Goal: Complete application form

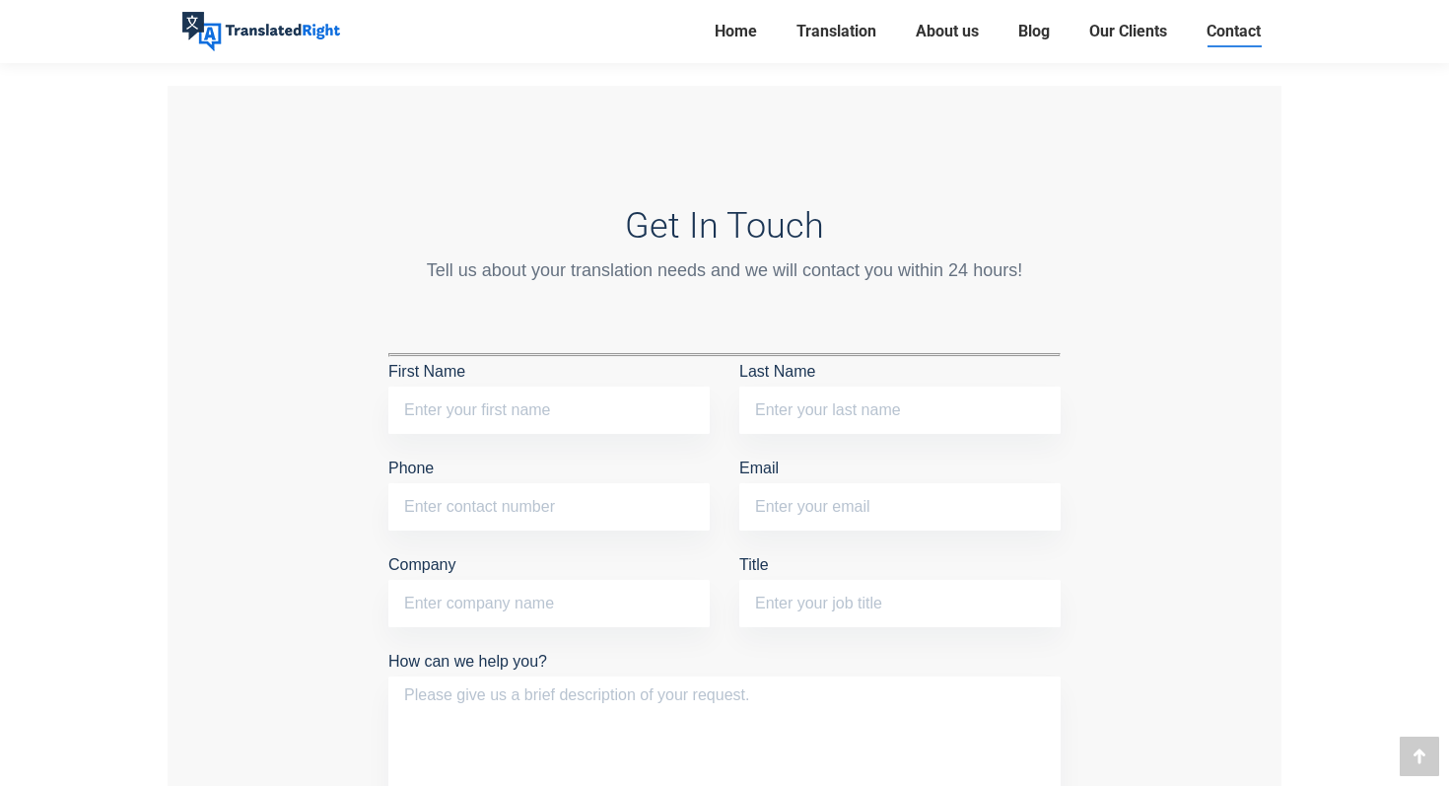
scroll to position [1631, 0]
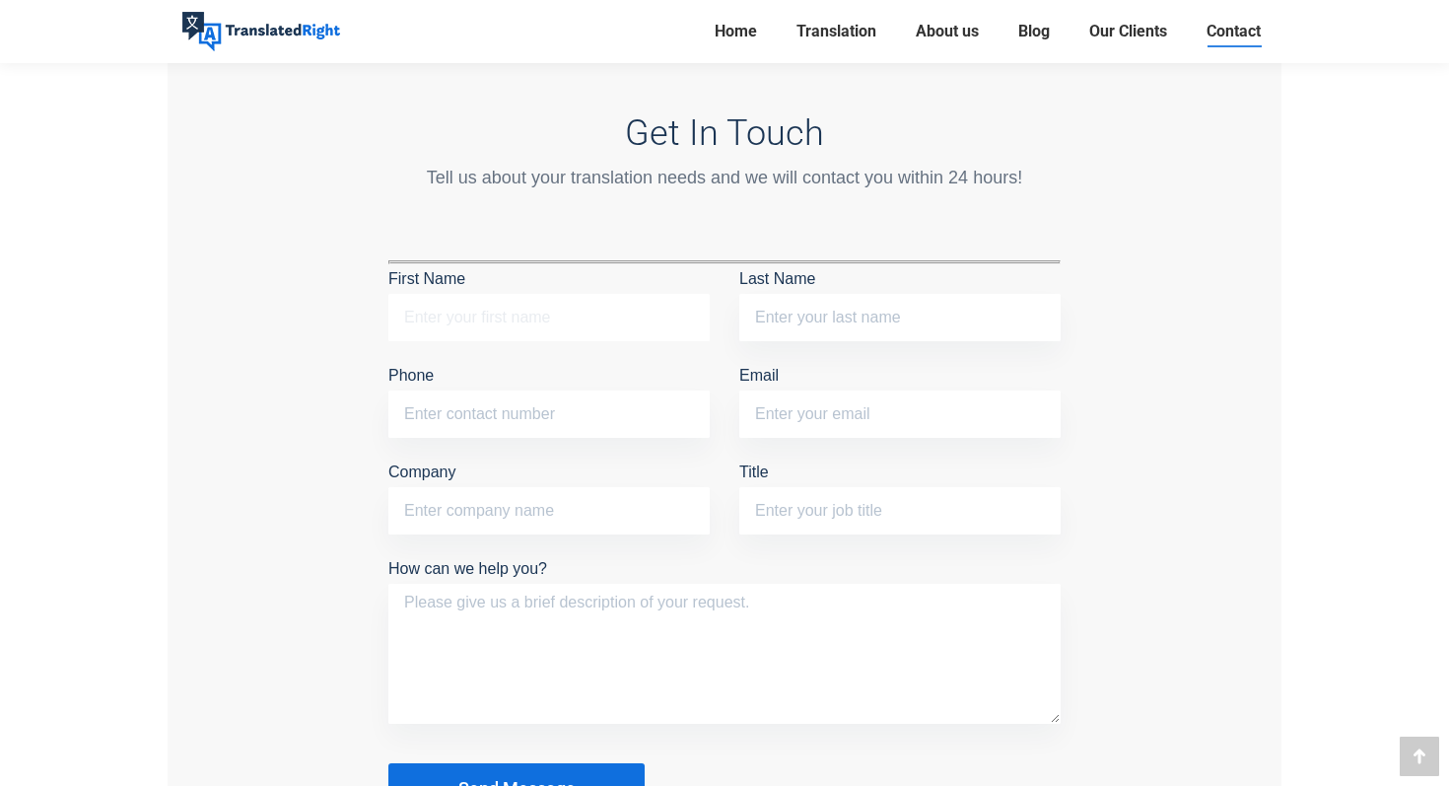
click at [542, 308] on input "First Name" at bounding box center [548, 317] width 321 height 47
click at [829, 296] on input "Last Name" at bounding box center [899, 317] width 321 height 47
click at [689, 304] on input "[PERSON_NAME]" at bounding box center [548, 317] width 321 height 47
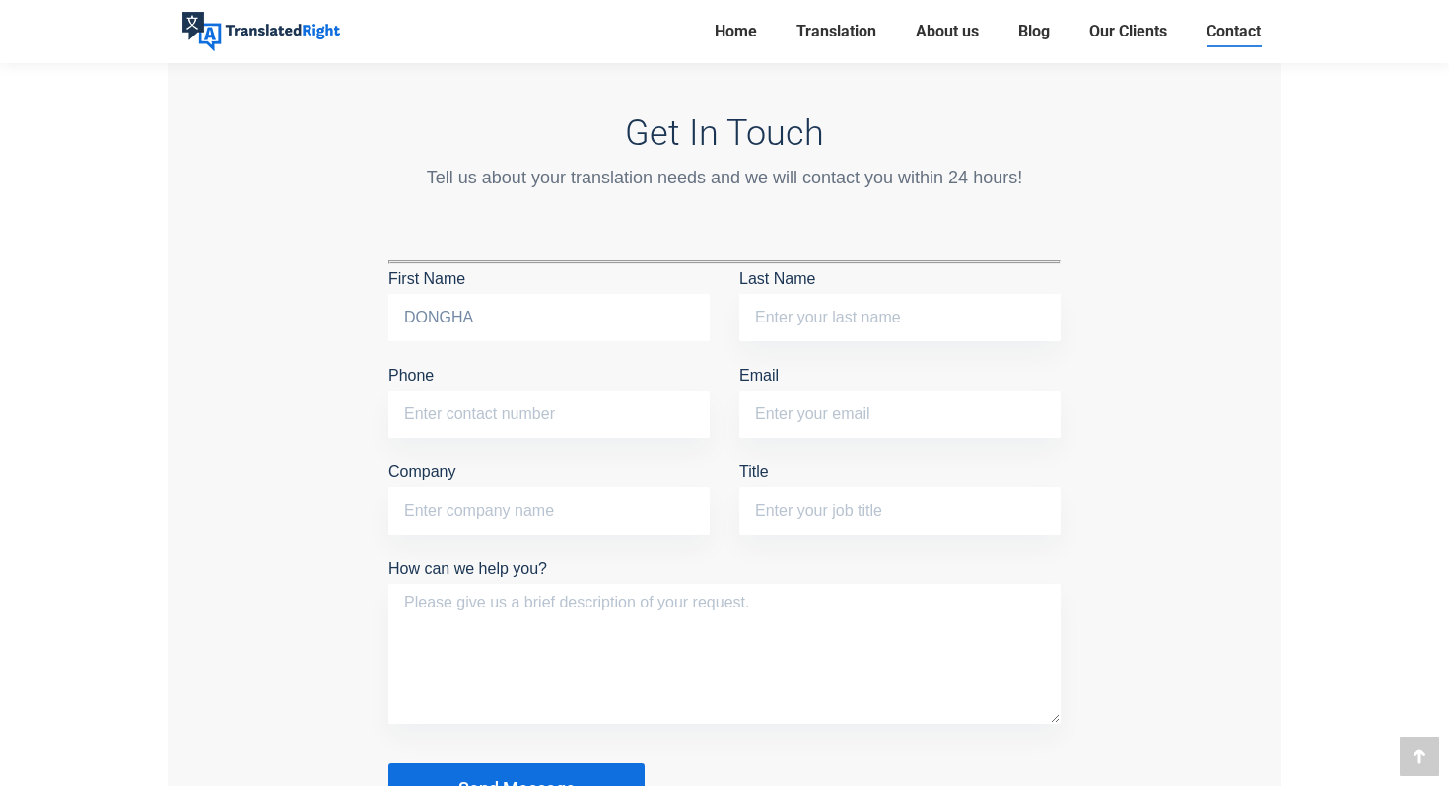
type input "DONGHA"
click at [797, 305] on input "Last Name" at bounding box center [899, 317] width 321 height 47
type input "[PERSON_NAME]"
click at [637, 413] on input "Phone" at bounding box center [548, 413] width 321 height 47
click at [831, 25] on span "Translation" at bounding box center [837, 32] width 80 height 20
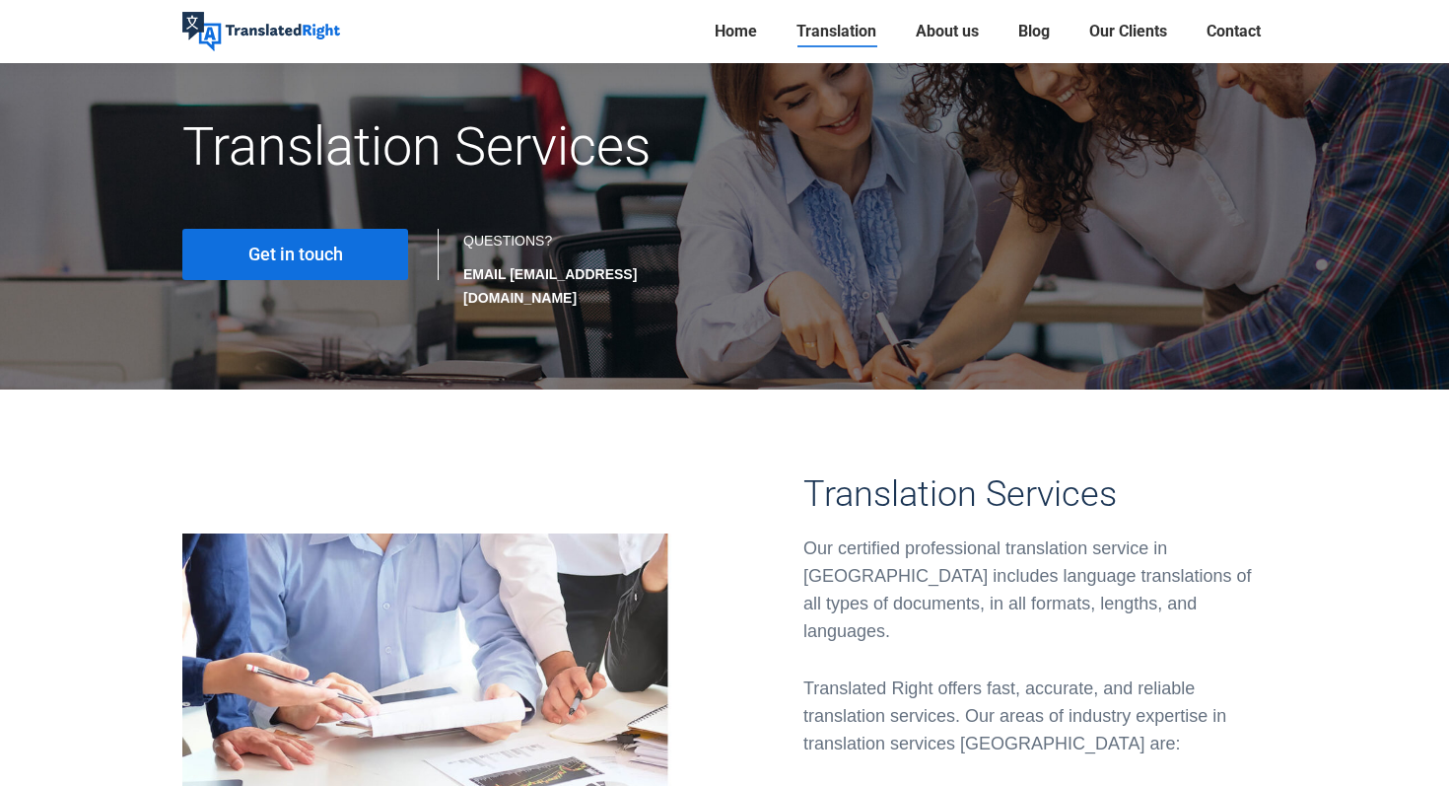
scroll to position [280, 0]
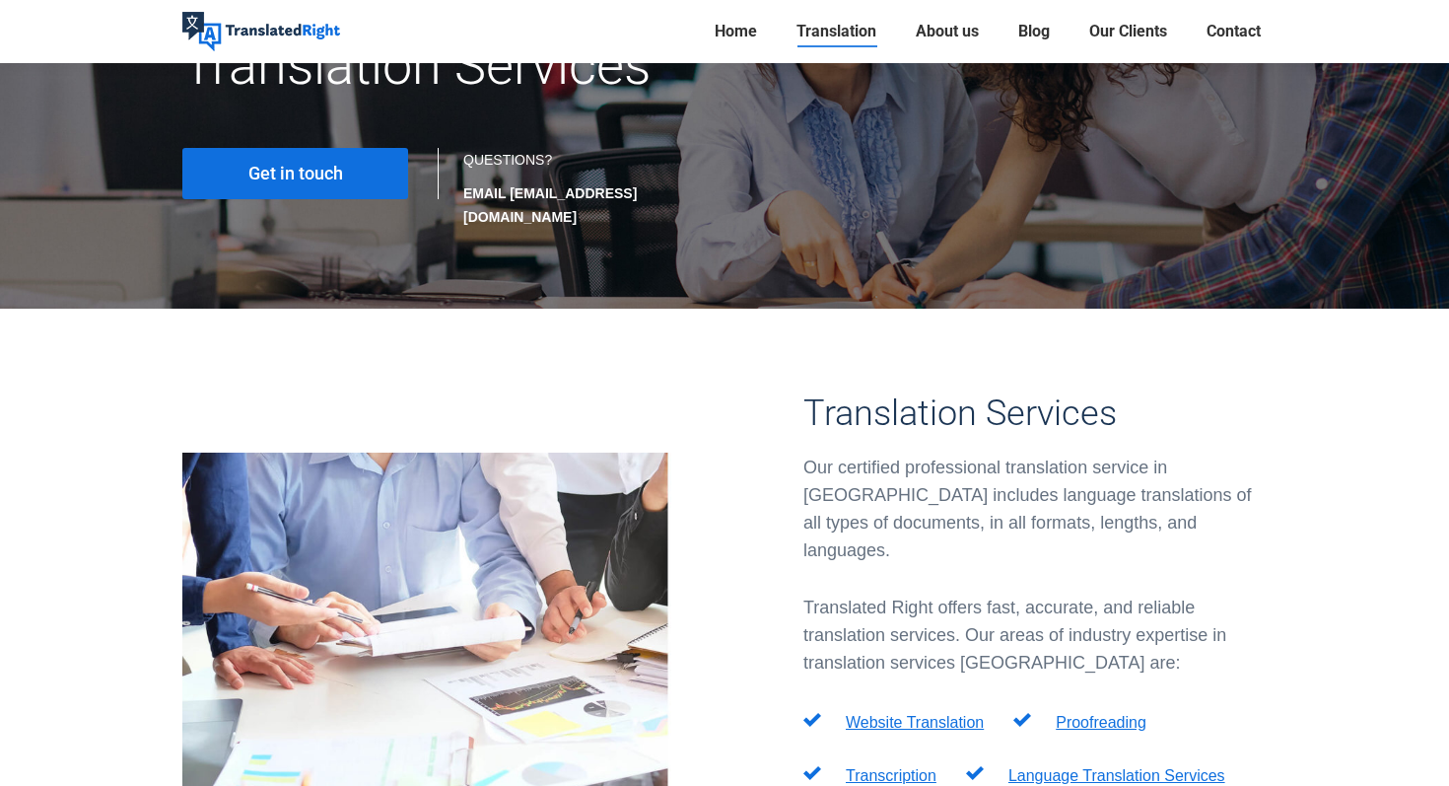
click at [323, 173] on span "Get in touch" at bounding box center [295, 174] width 95 height 20
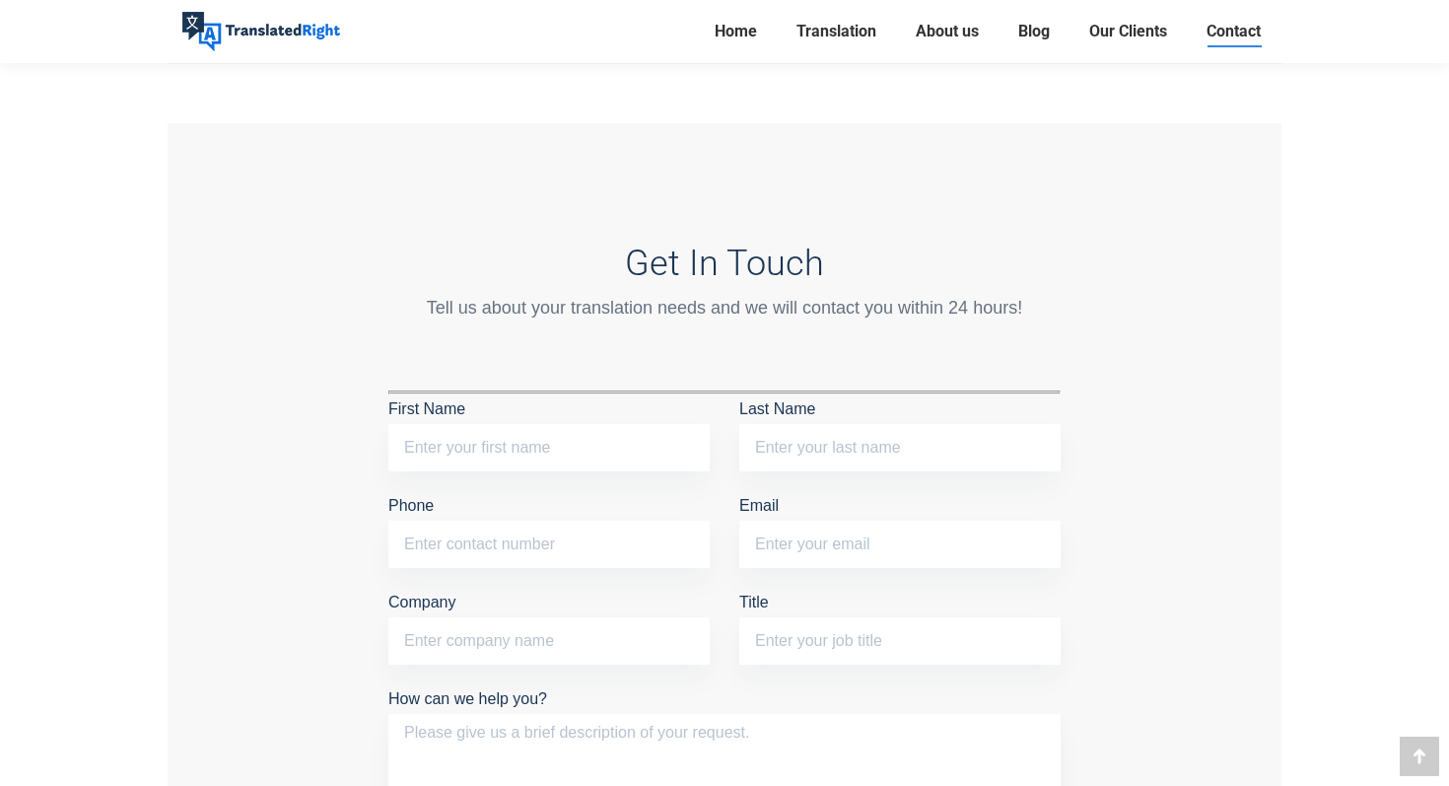
scroll to position [1515, 0]
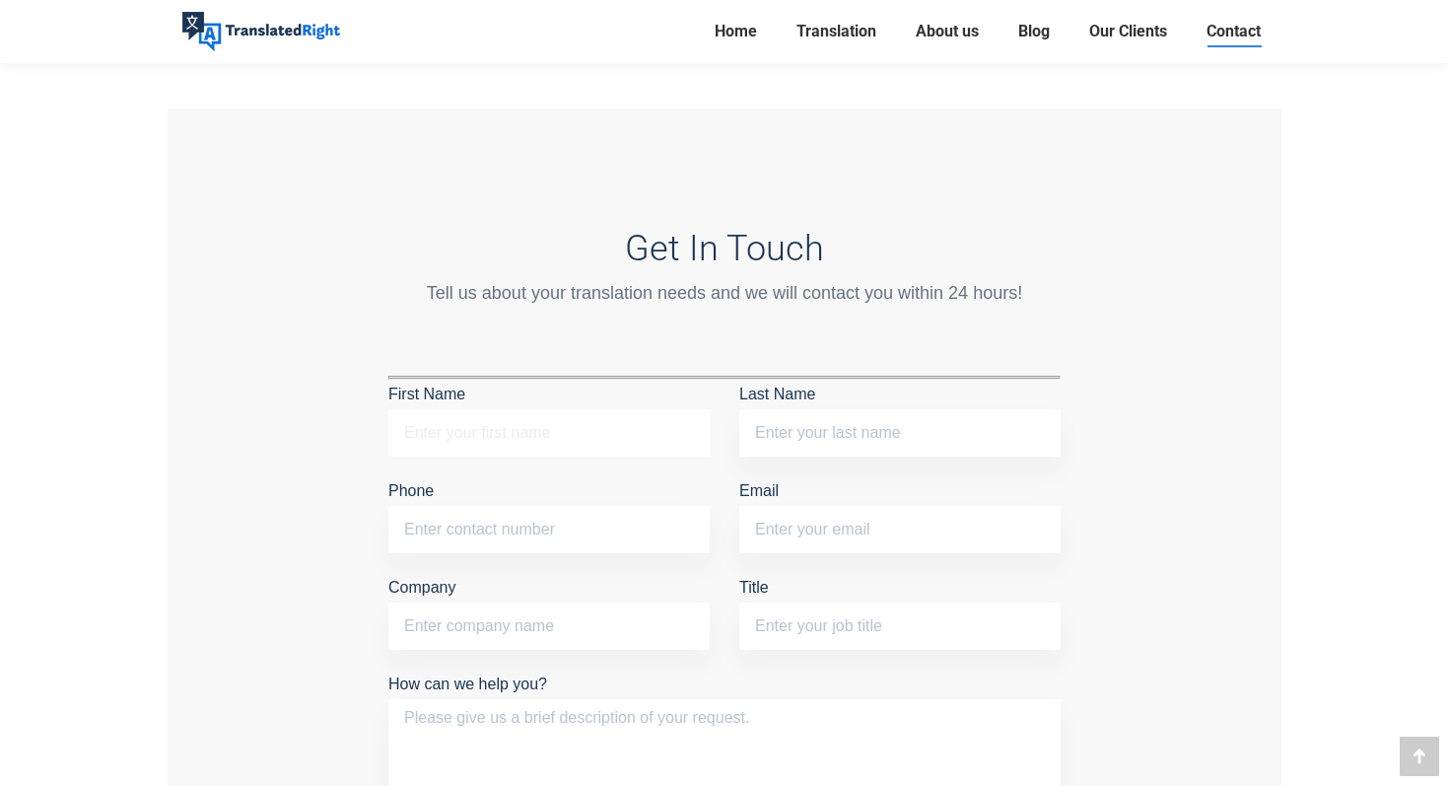
click at [516, 418] on input "First Name" at bounding box center [548, 432] width 321 height 47
type input "DONGHA"
click at [849, 439] on input "Last Name" at bounding box center [899, 432] width 321 height 47
type input "[PERSON_NAME]"
click at [605, 506] on input "Phone" at bounding box center [548, 529] width 321 height 47
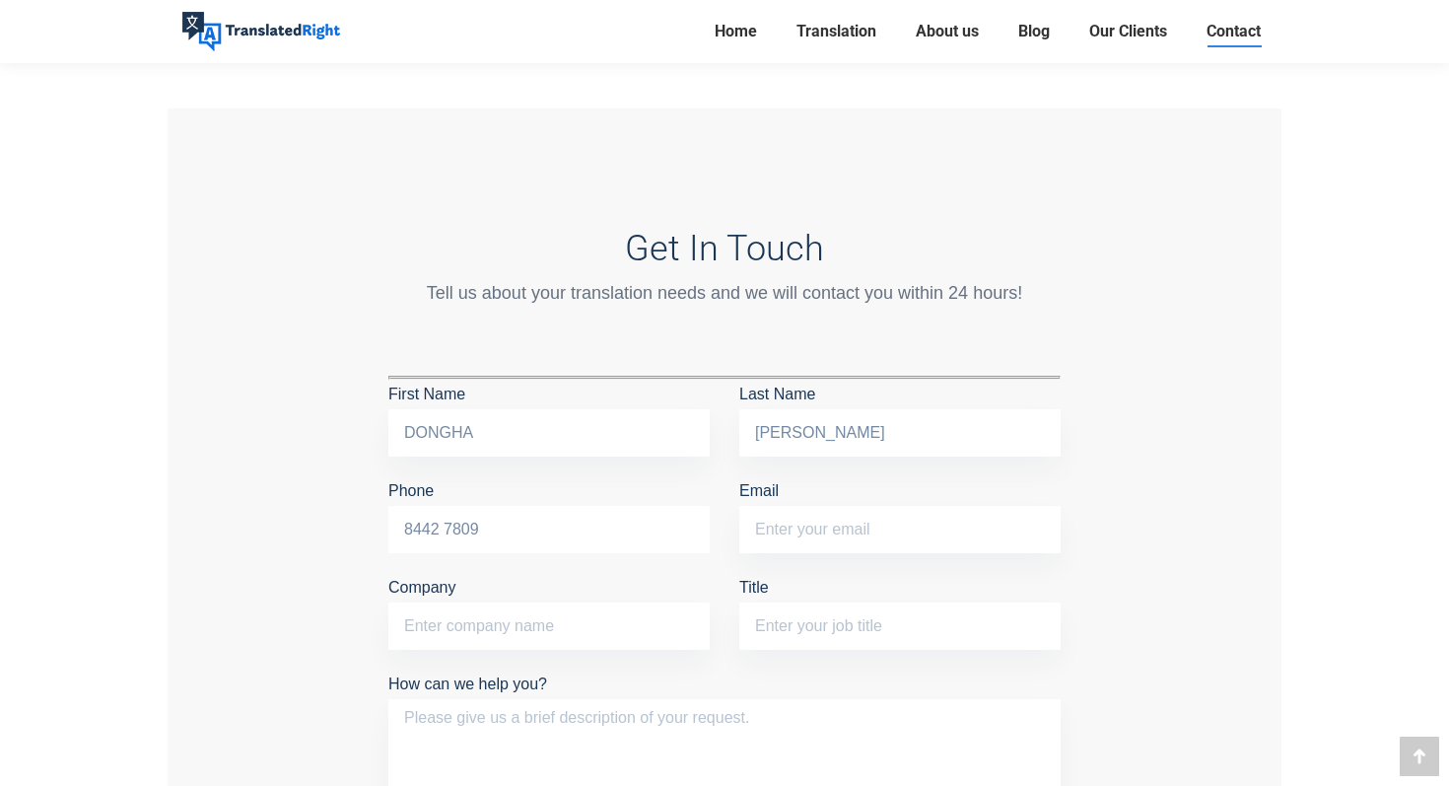
type input "8442 7809"
click at [788, 516] on input "Email" at bounding box center [899, 529] width 321 height 47
type input "anikatchme@gmail.com"
click at [575, 610] on input "Company" at bounding box center [548, 625] width 321 height 47
type input "B"
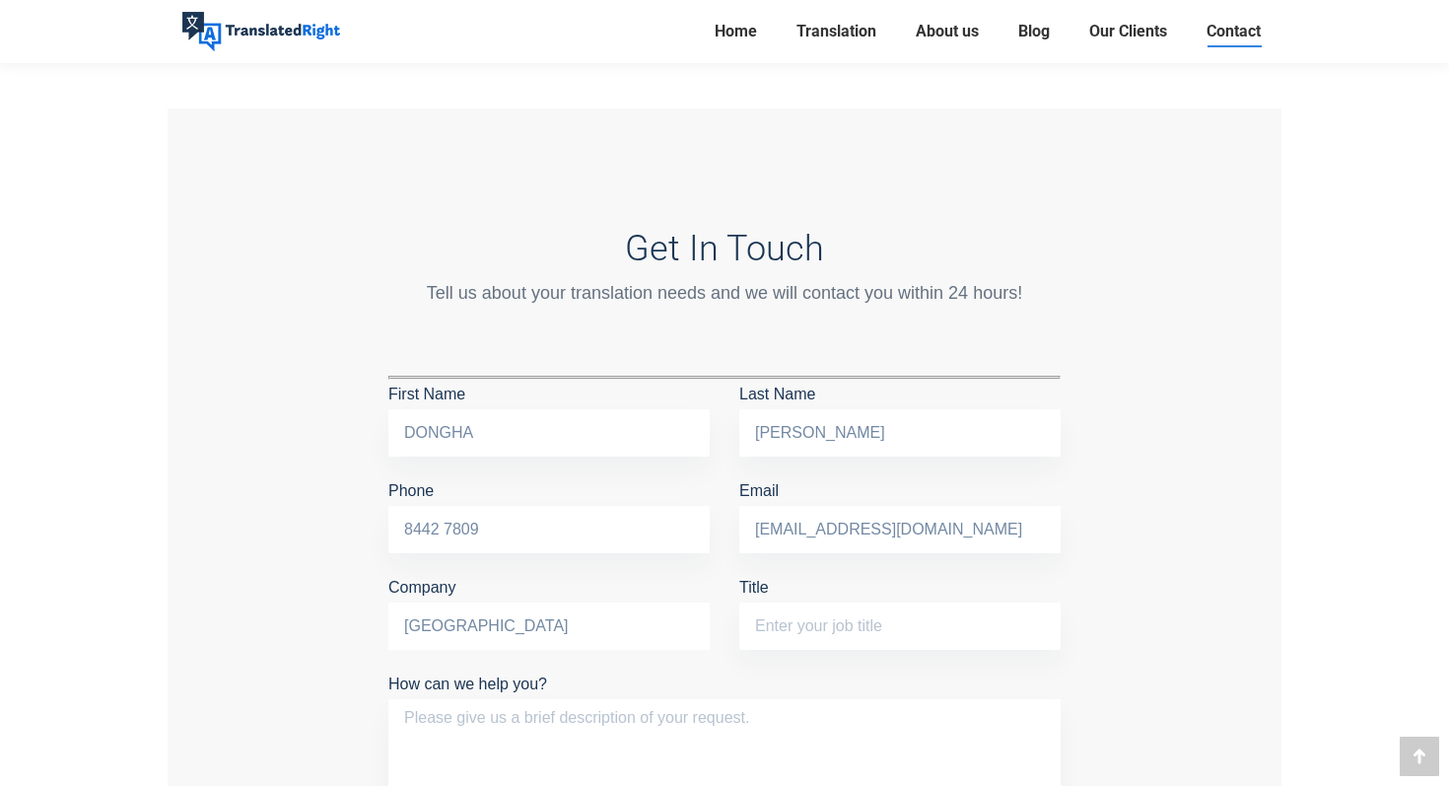
type input "National University of Singapore"
click at [843, 602] on input "Title" at bounding box center [899, 625] width 321 height 47
type input "N"
type input "Student (Undergraduate)"
